Goal: Task Accomplishment & Management: Use online tool/utility

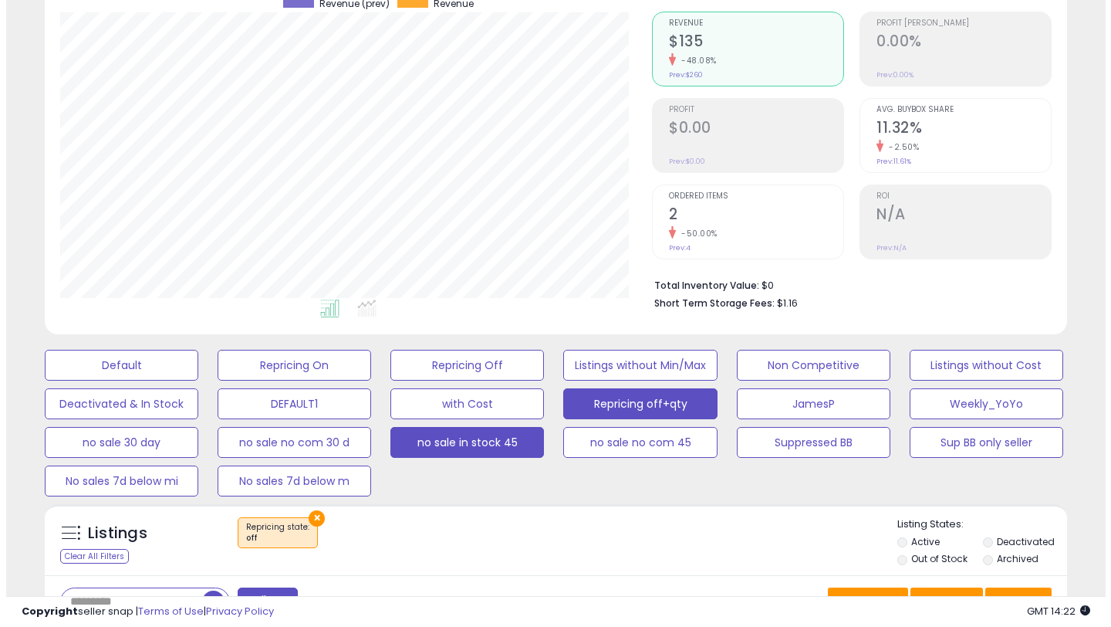
scroll to position [100, 0]
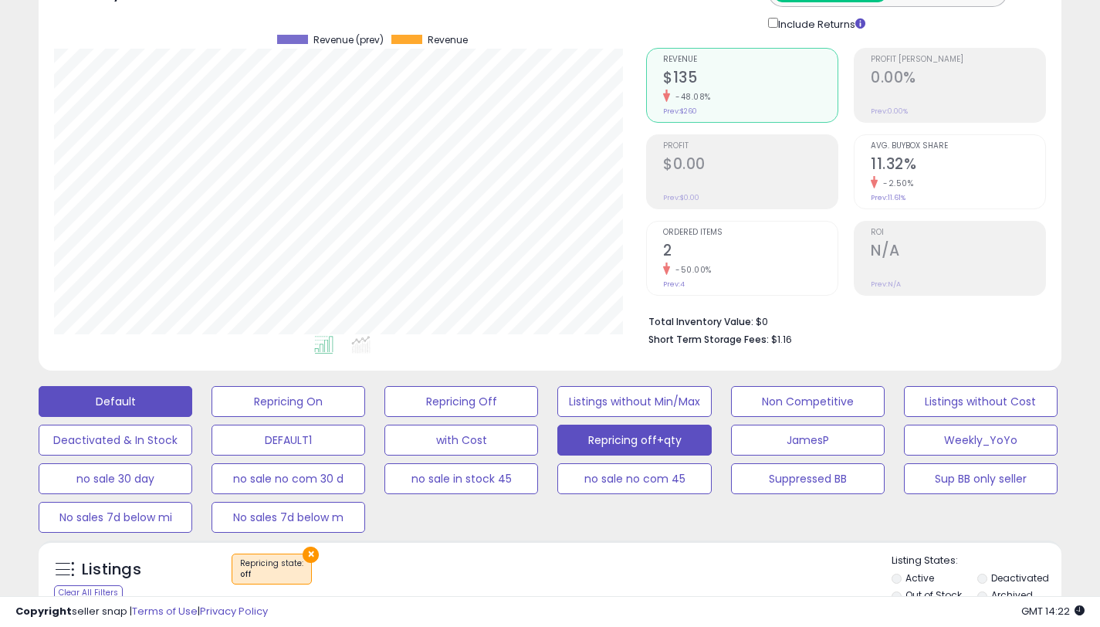
click at [147, 408] on button "Default" at bounding box center [116, 401] width 154 height 31
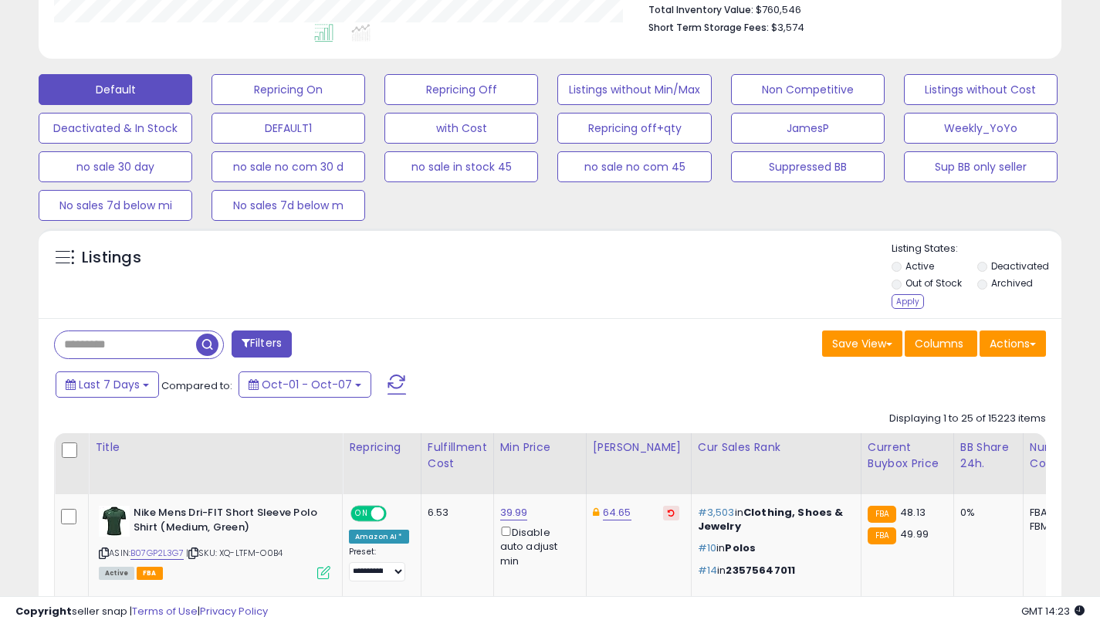
scroll to position [411, 0]
click at [903, 303] on div "Apply" at bounding box center [907, 302] width 32 height 15
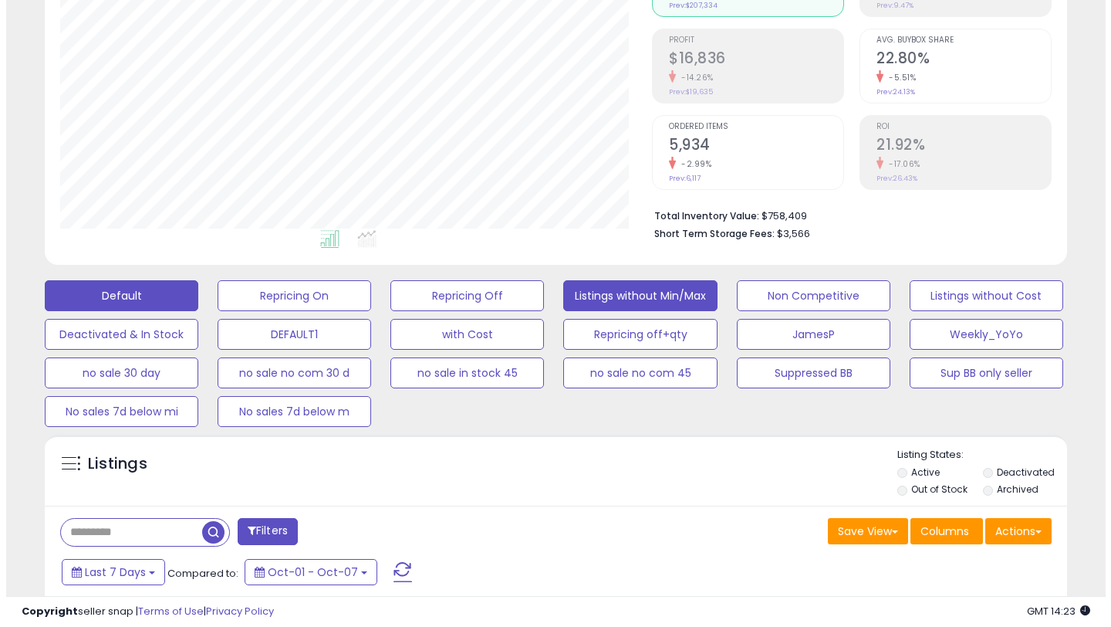
scroll to position [336, 0]
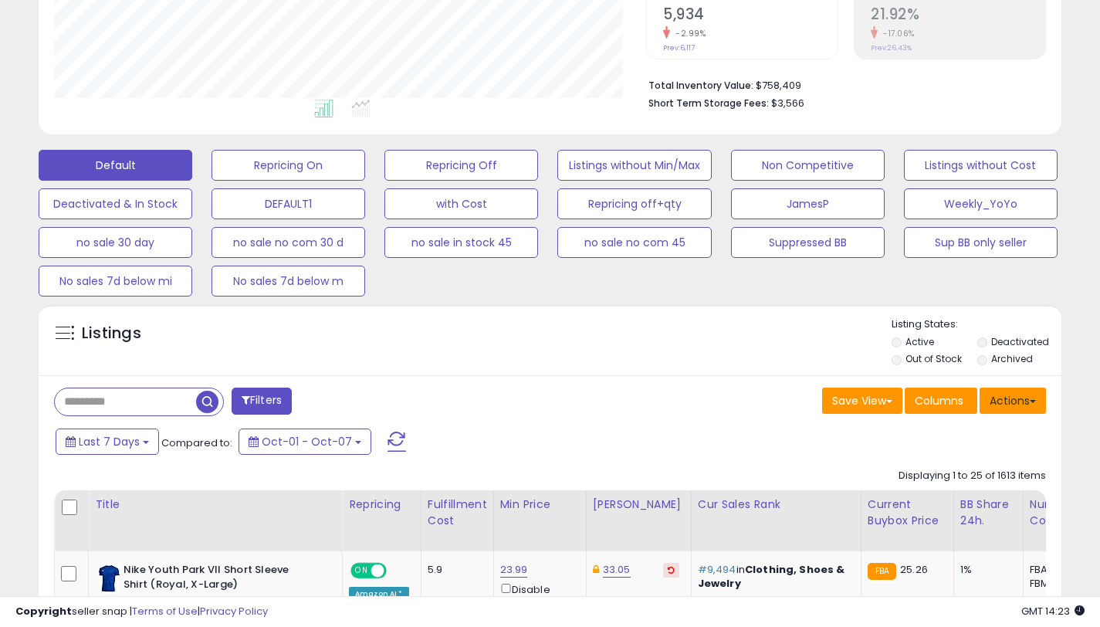
click at [1018, 394] on button "Actions" at bounding box center [1012, 400] width 66 height 26
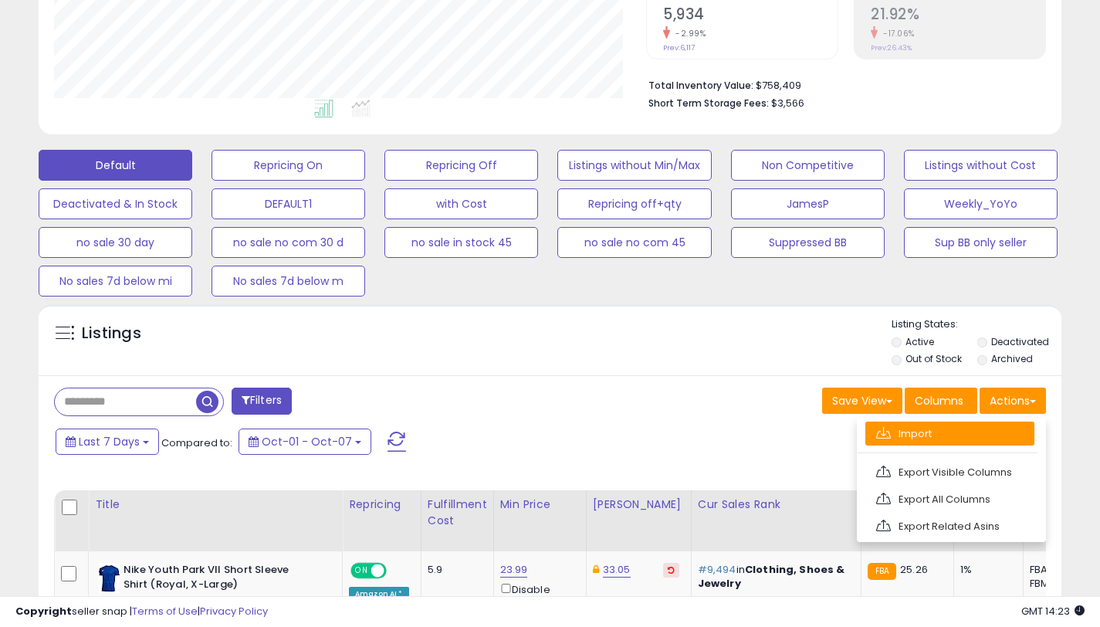
click at [973, 423] on link "Import" at bounding box center [949, 433] width 169 height 24
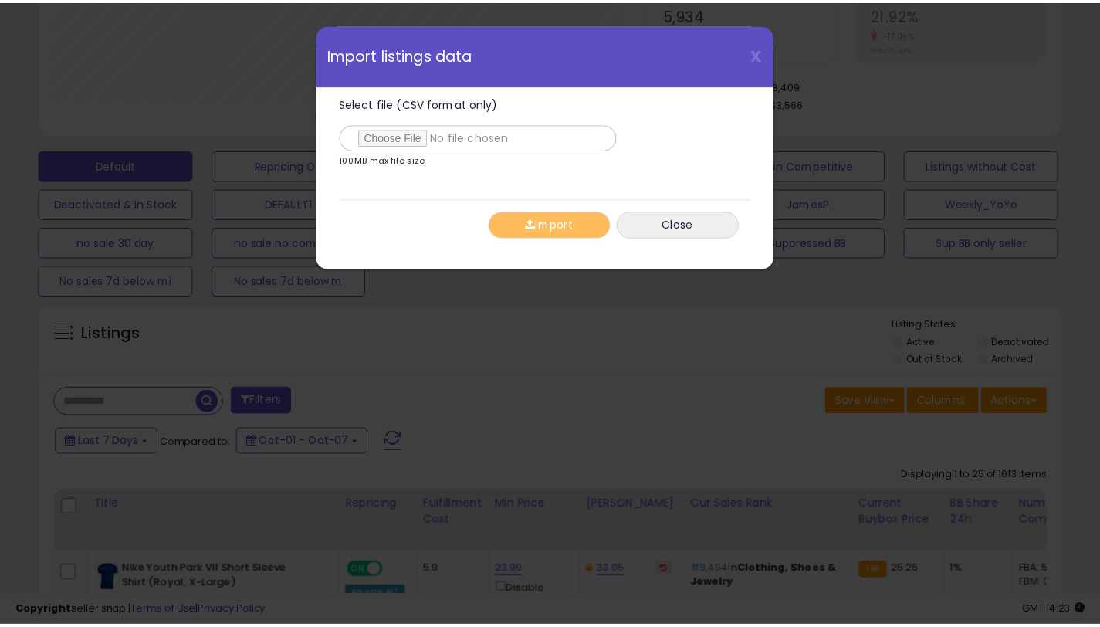
scroll to position [316, 599]
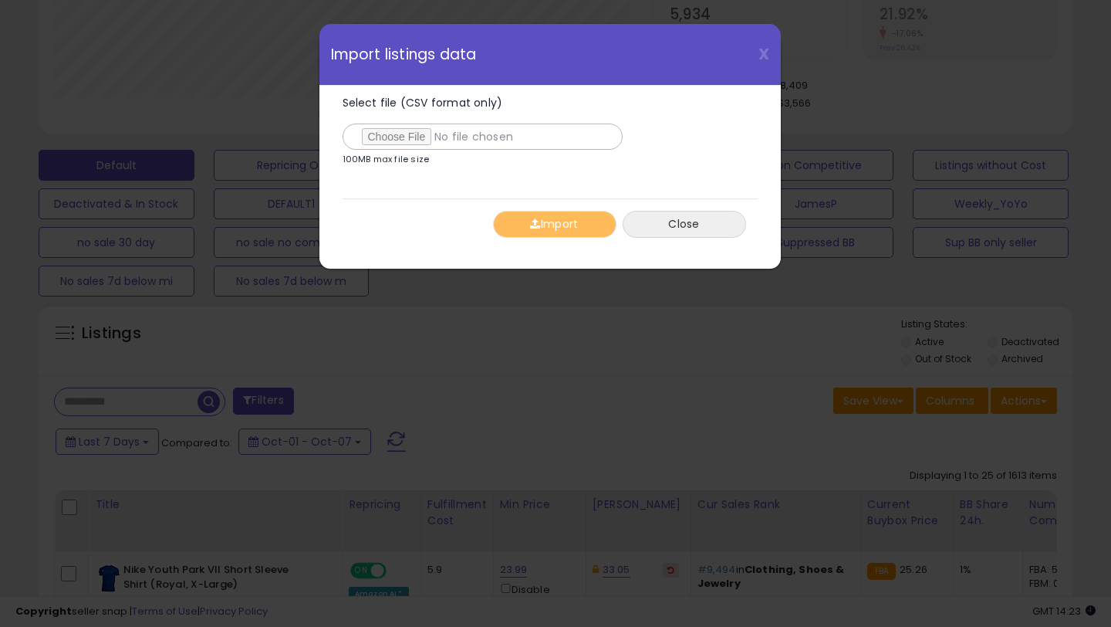
click at [698, 228] on button "Close" at bounding box center [684, 224] width 123 height 27
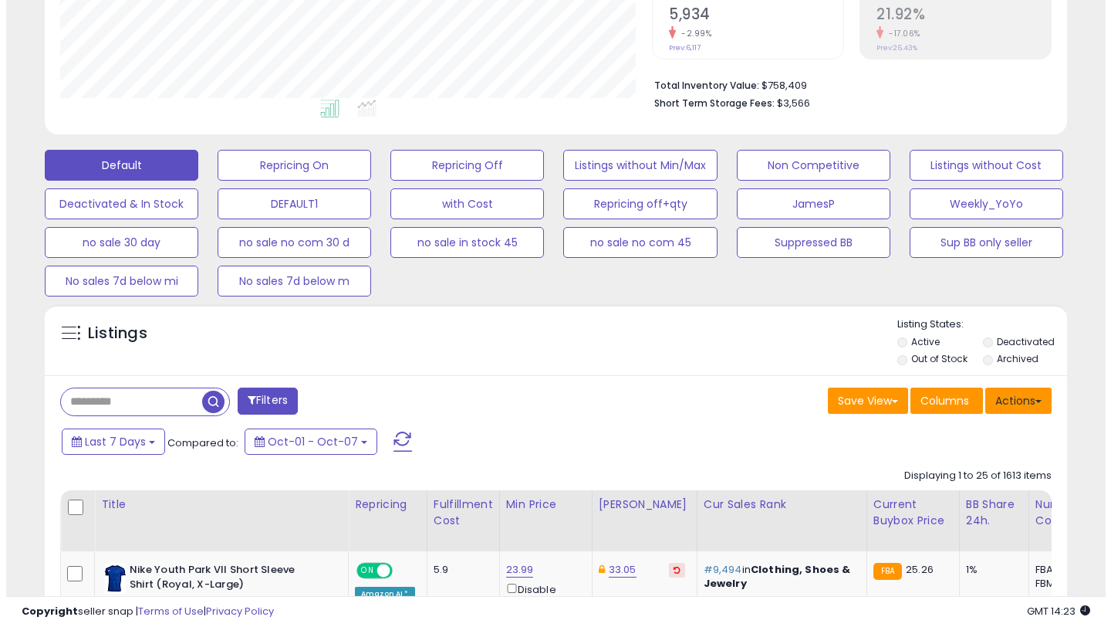
scroll to position [771269, 770993]
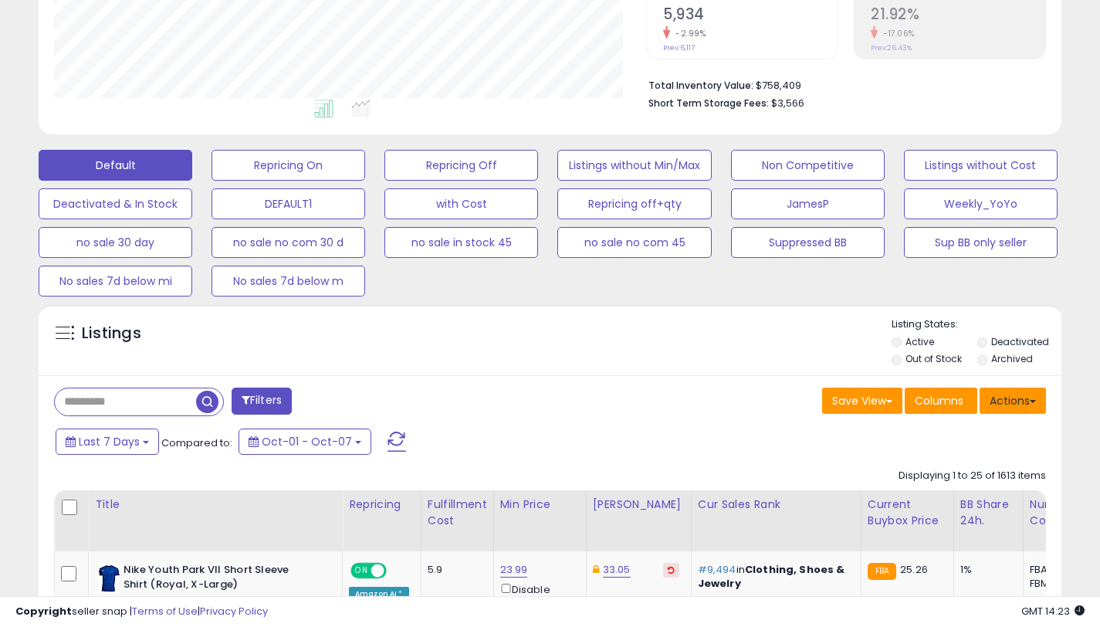
click at [1014, 400] on button "Actions" at bounding box center [1012, 400] width 66 height 26
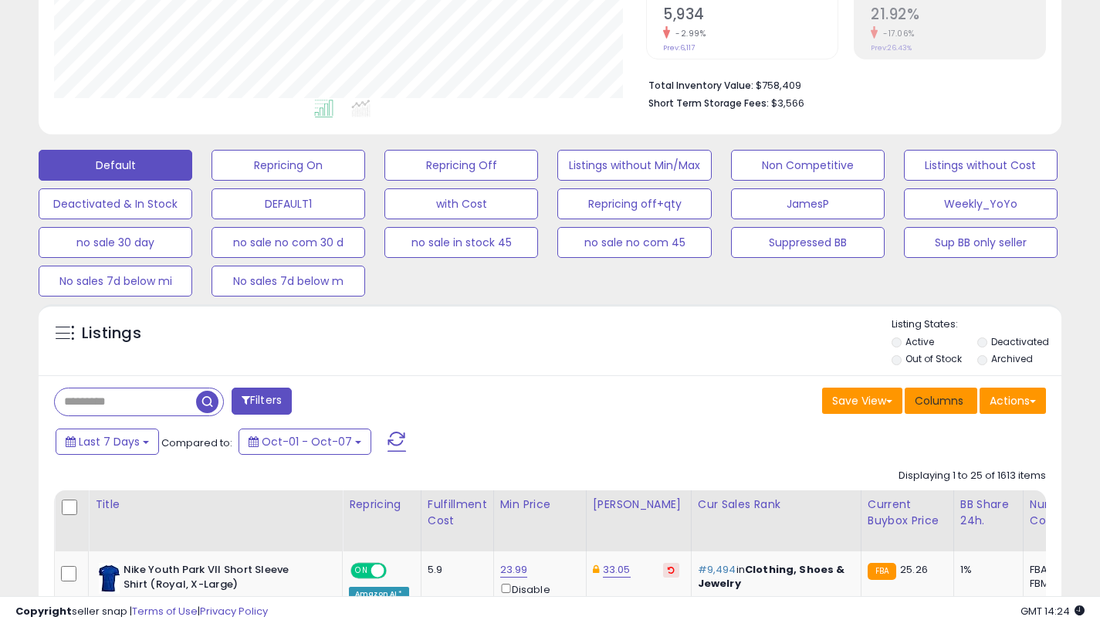
click at [941, 407] on span "Columns" at bounding box center [938, 400] width 49 height 15
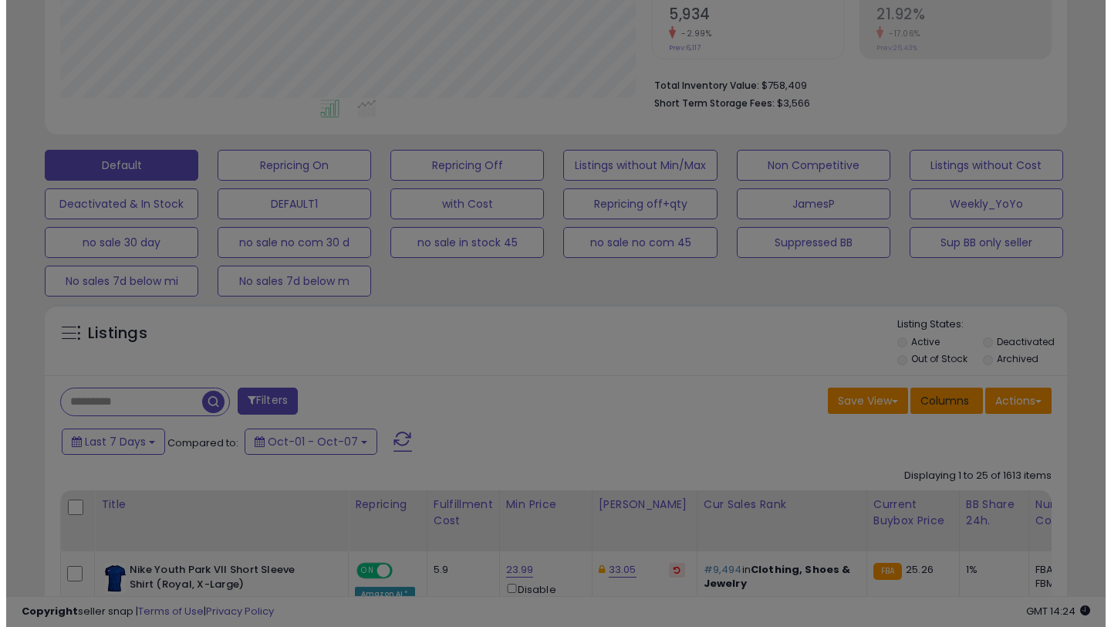
scroll to position [316, 599]
